Goal: Task Accomplishment & Management: Use online tool/utility

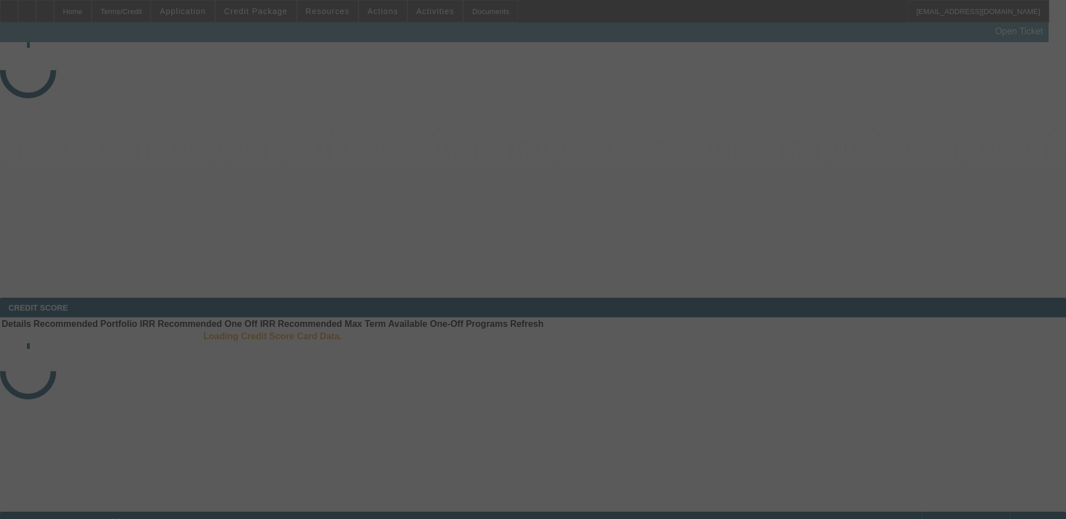
select select "4"
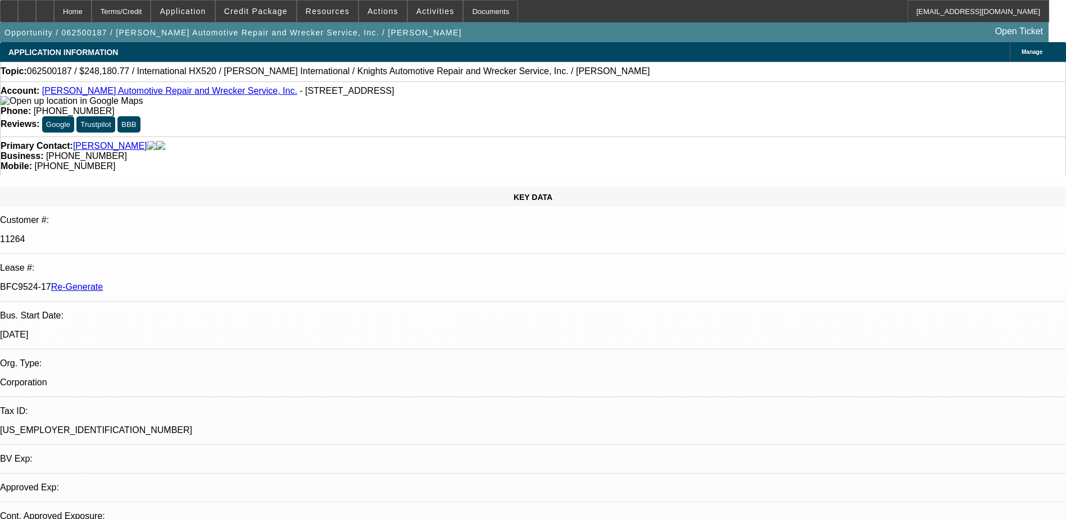
select select "0"
select select "1"
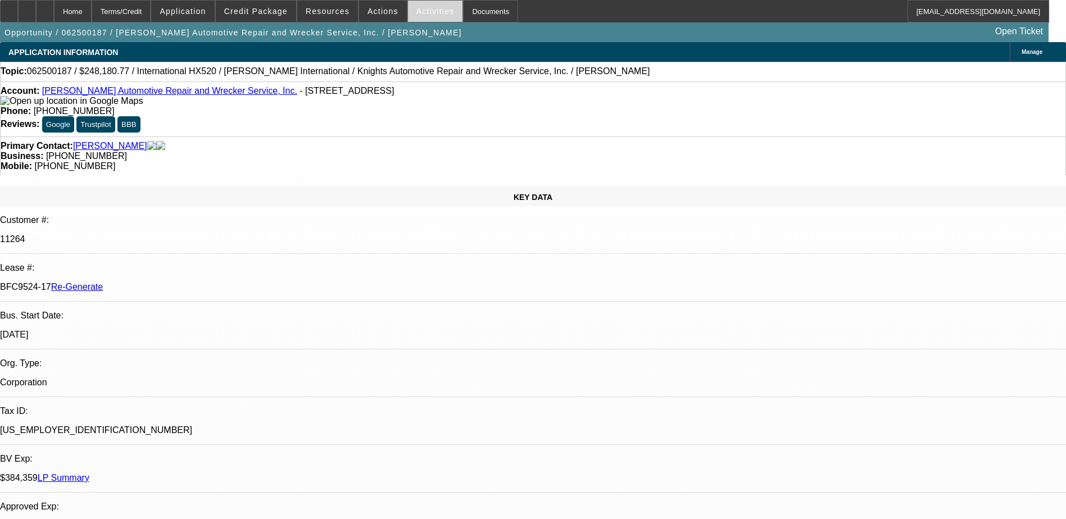
select select "6"
click at [417, 11] on span "Activities" at bounding box center [436, 11] width 38 height 9
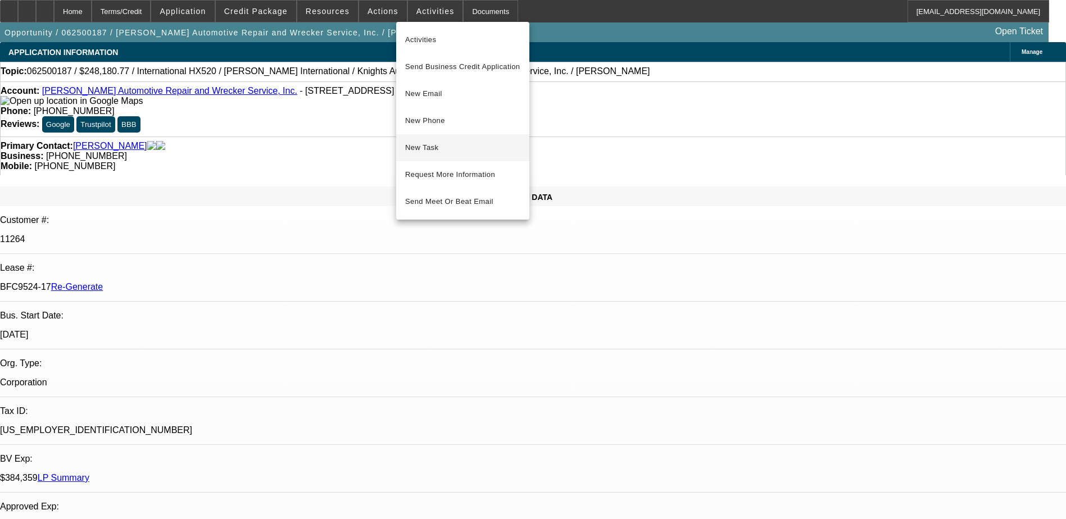
click at [441, 151] on span "New Task" at bounding box center [462, 147] width 115 height 13
